Goal: Task Accomplishment & Management: Use online tool/utility

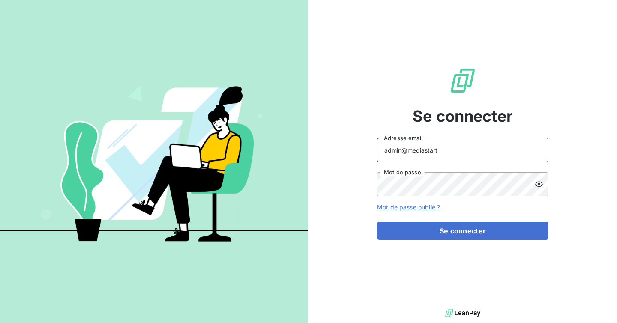
click at [459, 153] on input "admin@mediastart" at bounding box center [463, 150] width 172 height 24
type input "admin@pierresinvestissement"
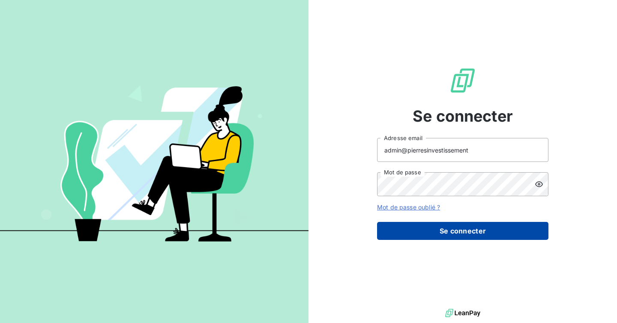
click at [466, 232] on button "Se connecter" at bounding box center [463, 231] width 172 height 18
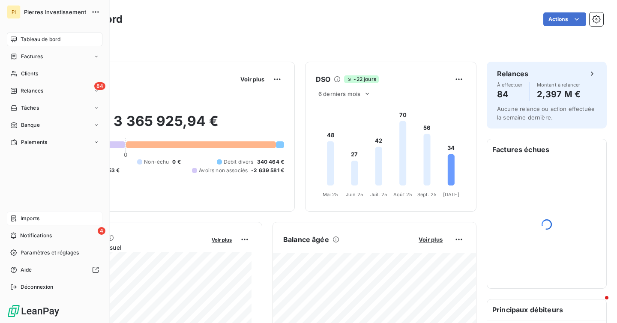
click at [39, 223] on div "Imports" at bounding box center [55, 219] width 96 height 14
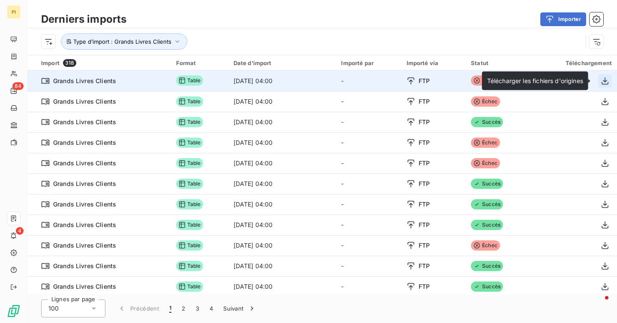
click at [601, 83] on icon "button" at bounding box center [605, 81] width 9 height 9
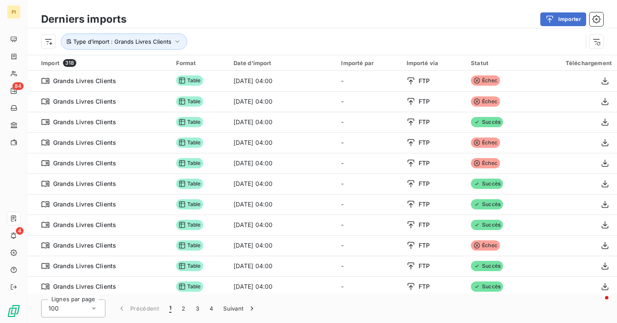
click at [275, 45] on div "Type d’import : Grands Livres Clients" at bounding box center [312, 41] width 542 height 16
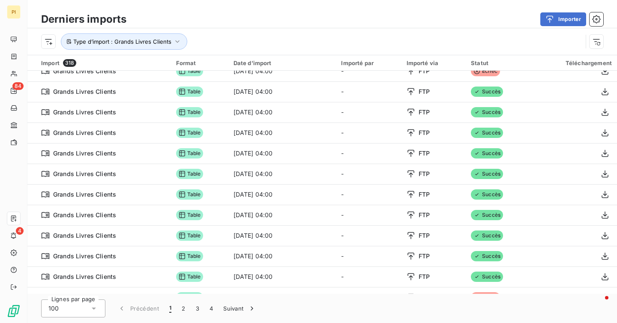
scroll to position [254, 0]
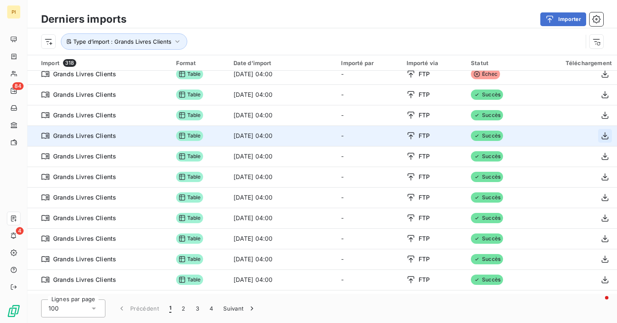
click at [604, 132] on icon "button" at bounding box center [605, 136] width 9 height 9
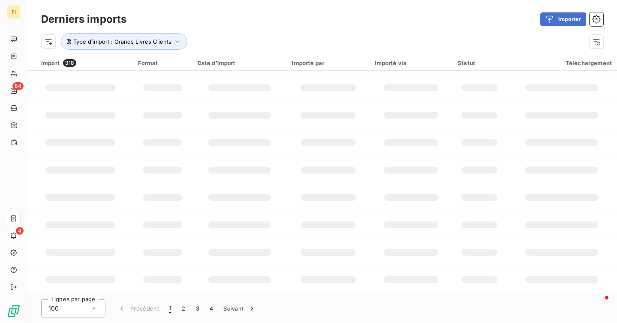
scroll to position [188, 0]
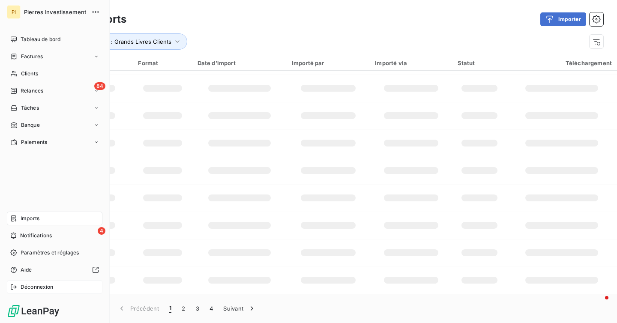
click at [16, 287] on icon at bounding box center [14, 287] width 6 height 5
